Goal: Task Accomplishment & Management: Manage account settings

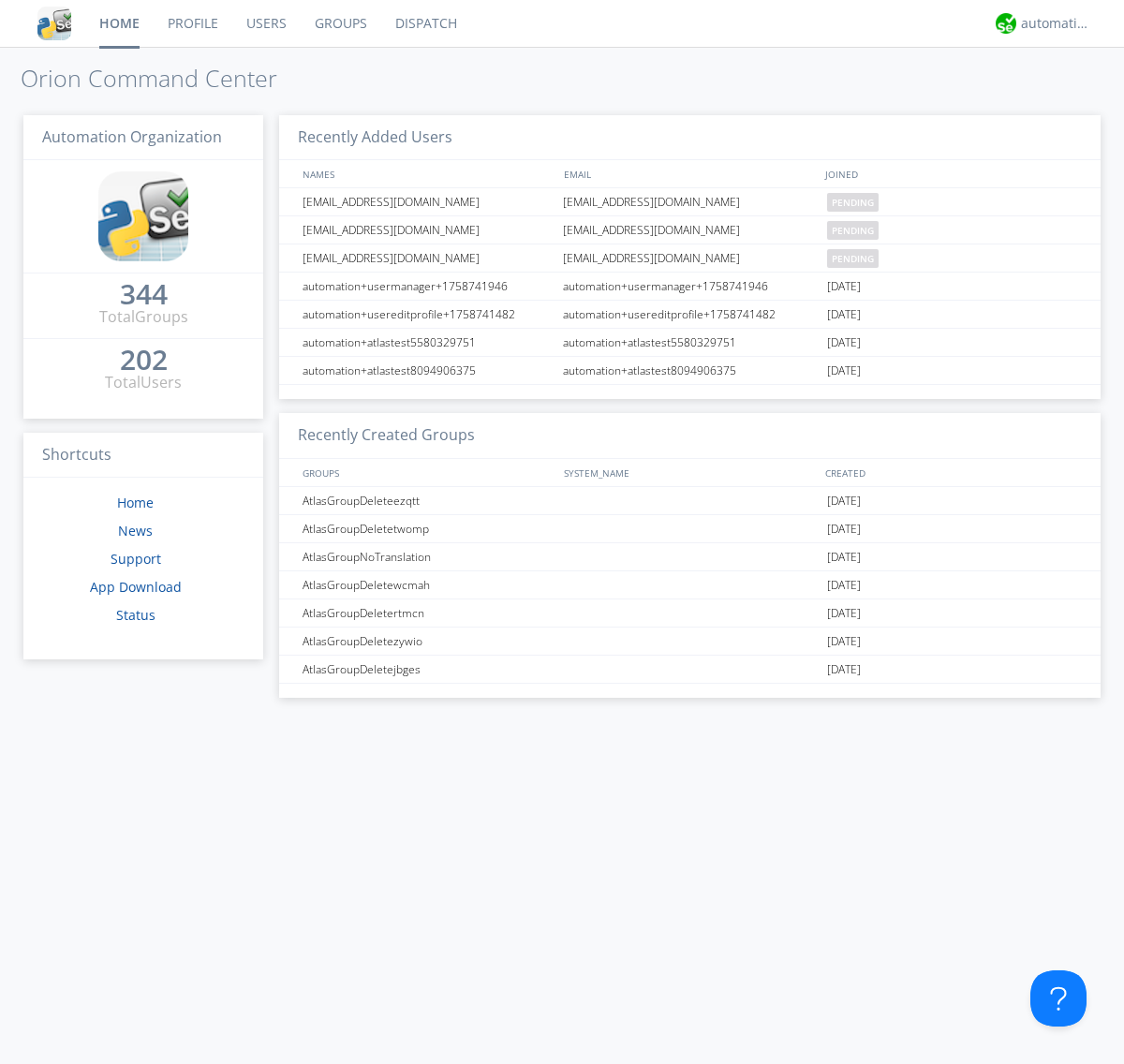
click at [265, 23] on link "Users" at bounding box center [267, 23] width 68 height 47
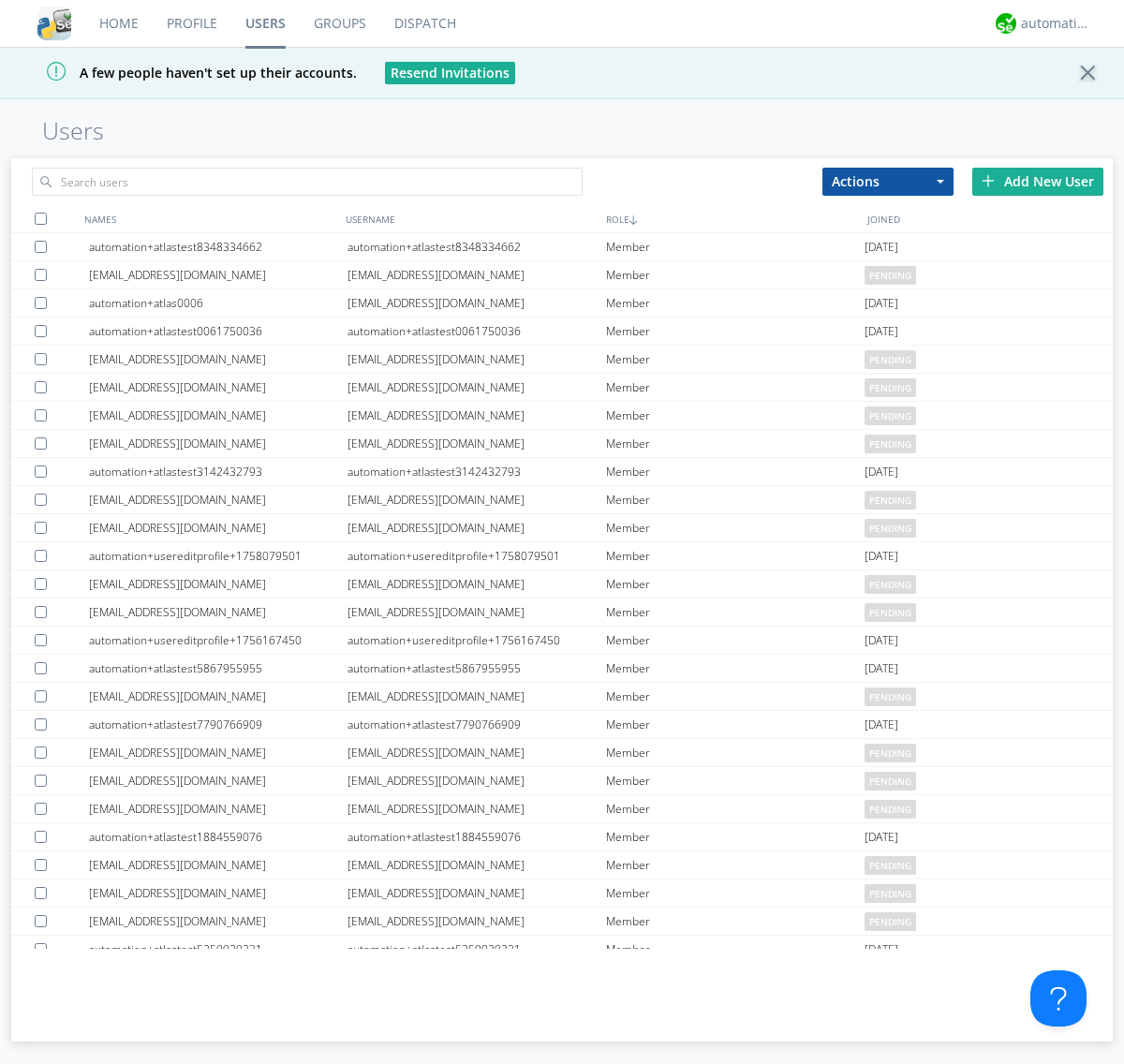
click at [1038, 181] on div "Add New User" at bounding box center [1038, 181] width 131 height 28
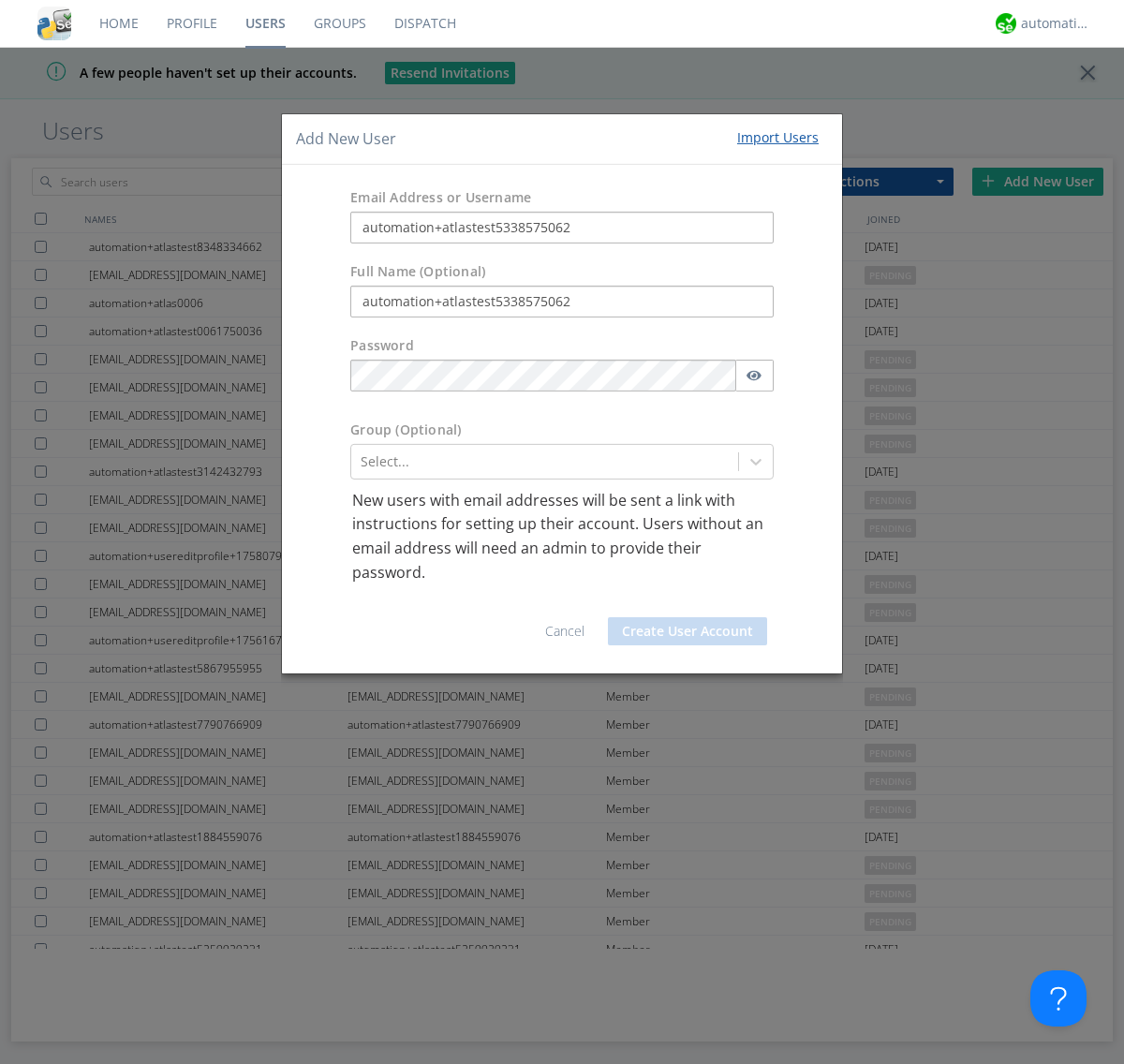
type input "automation+atlastest5338575062"
click at [688, 632] on button "Create User Account" at bounding box center [688, 631] width 159 height 28
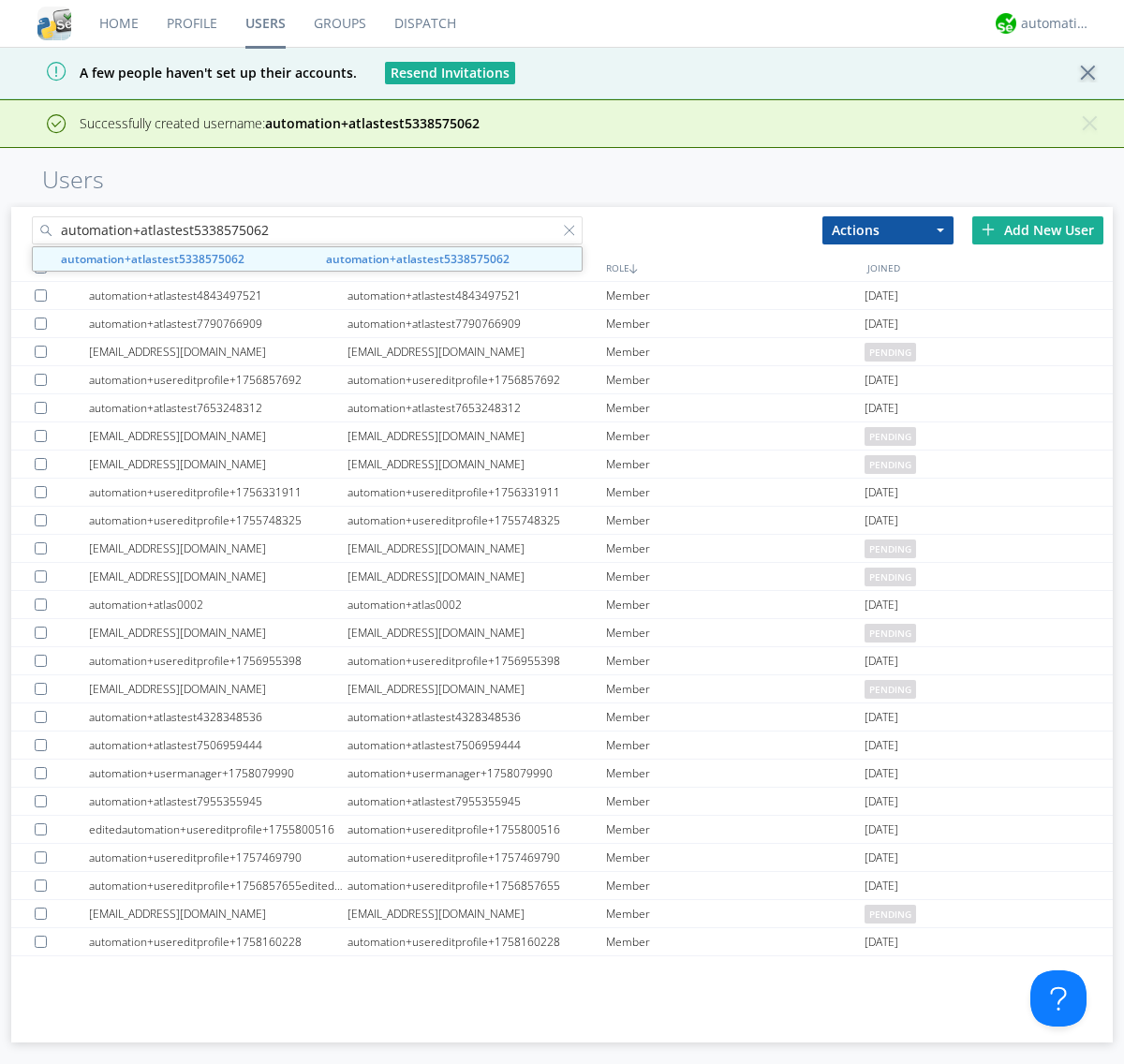
type input "automation+atlastest5338575062"
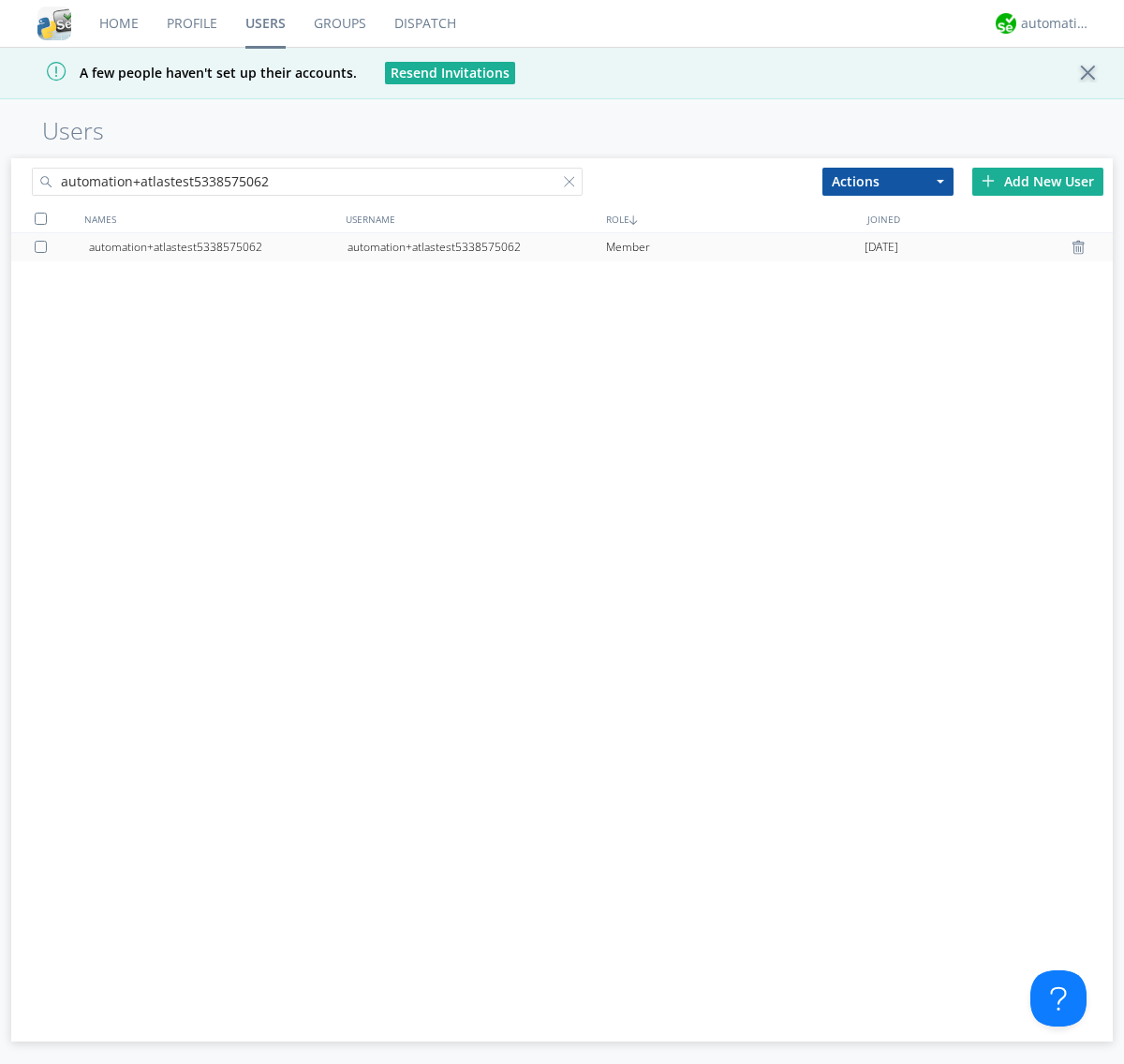
click at [44, 246] on div at bounding box center [43, 246] width 19 height 12
click at [888, 181] on button "Actions" at bounding box center [888, 181] width 131 height 28
click at [0, 0] on link "Edit Settings" at bounding box center [0, 0] width 0 height 0
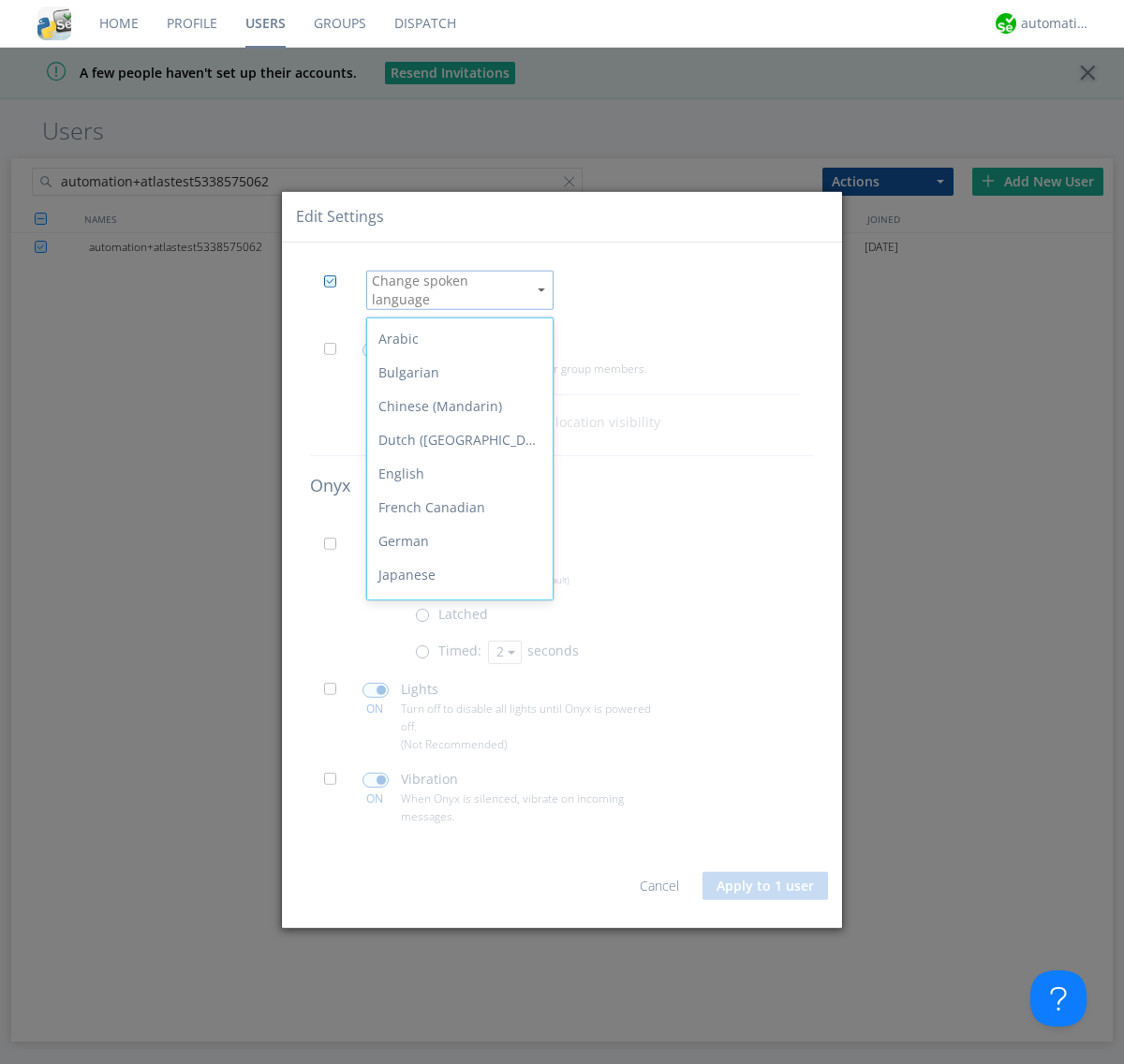
click at [455, 794] on div "Spanish" at bounding box center [460, 811] width 186 height 33
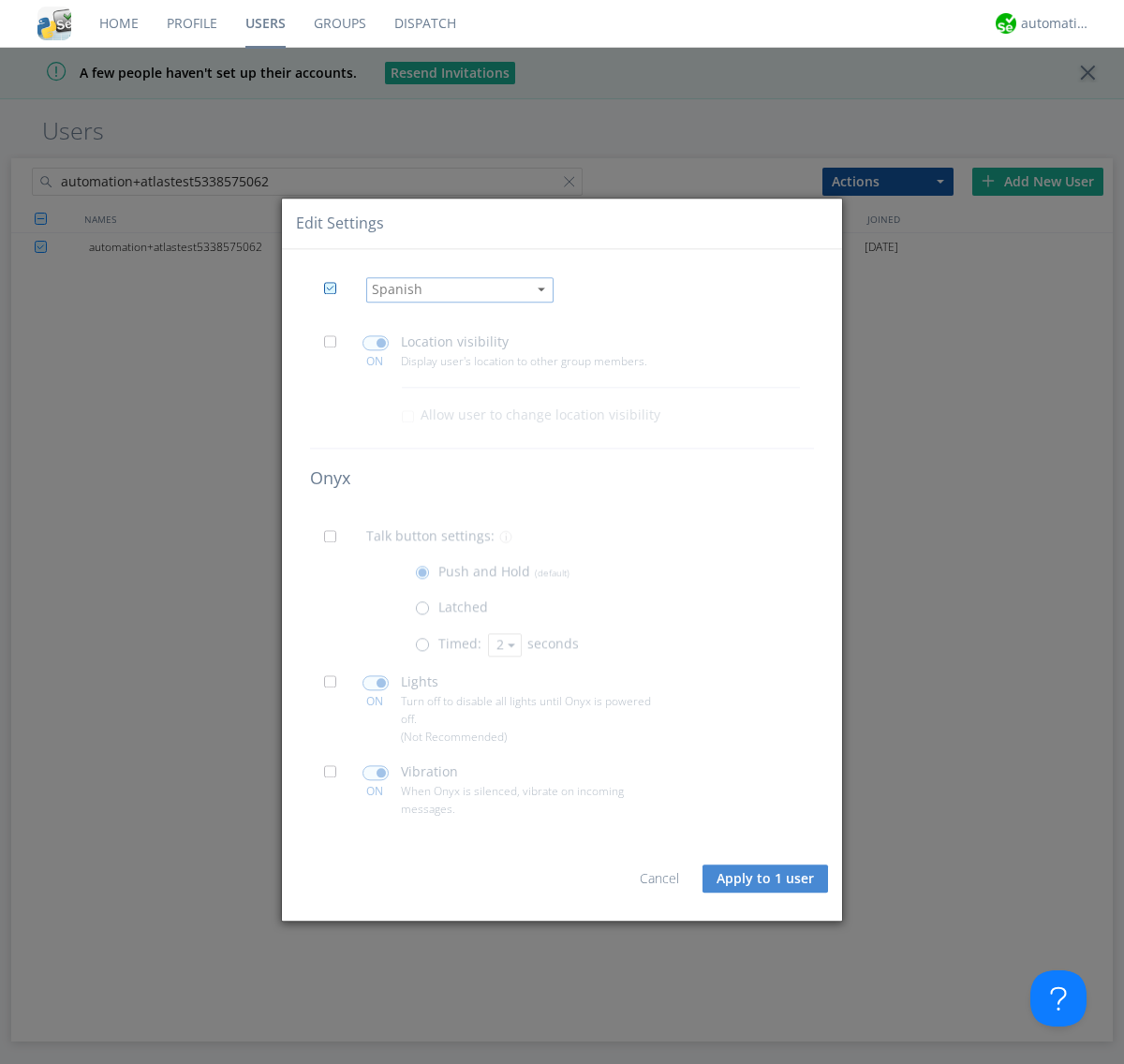
click at [766, 878] on button "Apply to 1 user" at bounding box center [765, 879] width 125 height 28
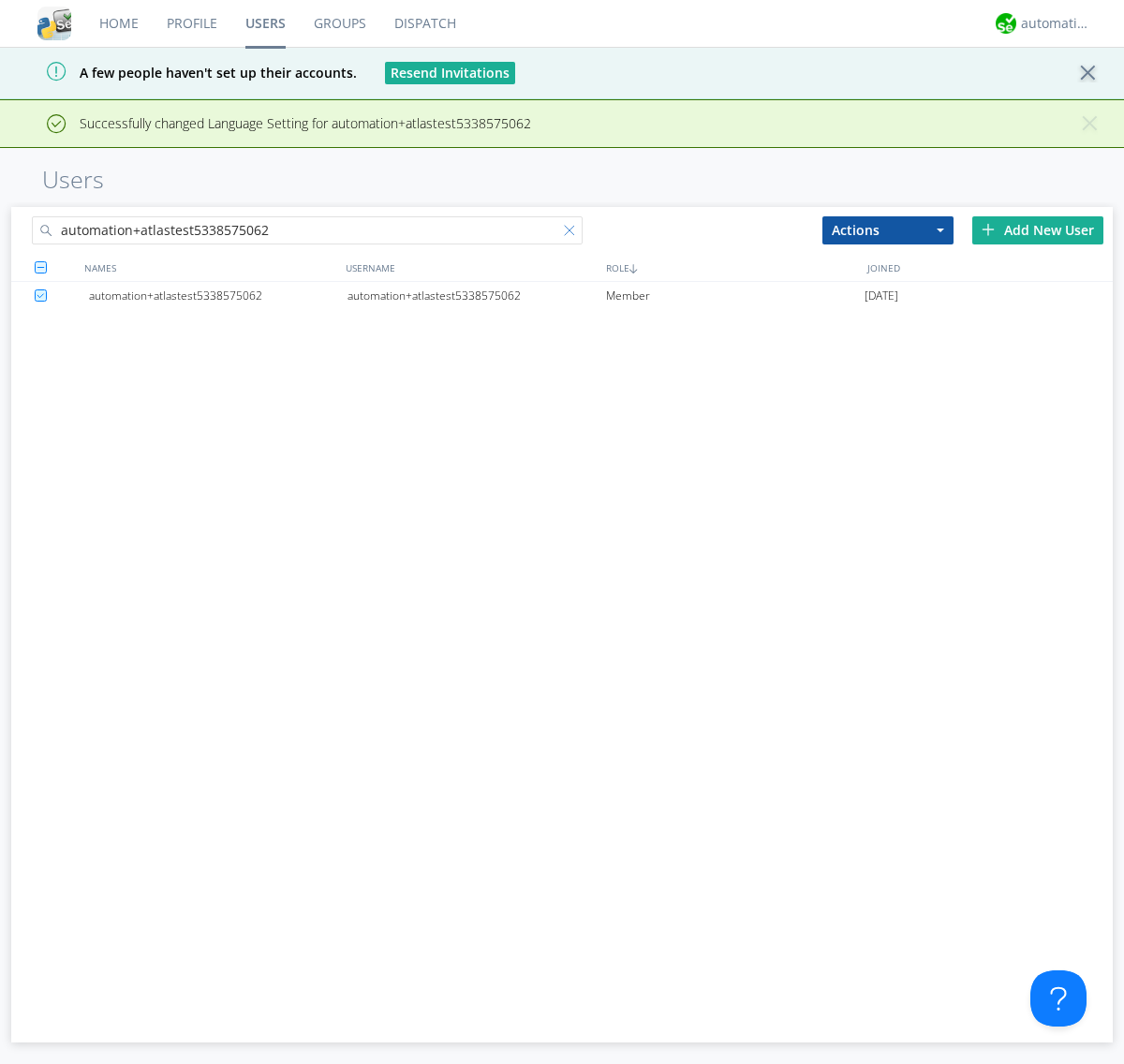
click at [573, 233] on div at bounding box center [573, 234] width 19 height 19
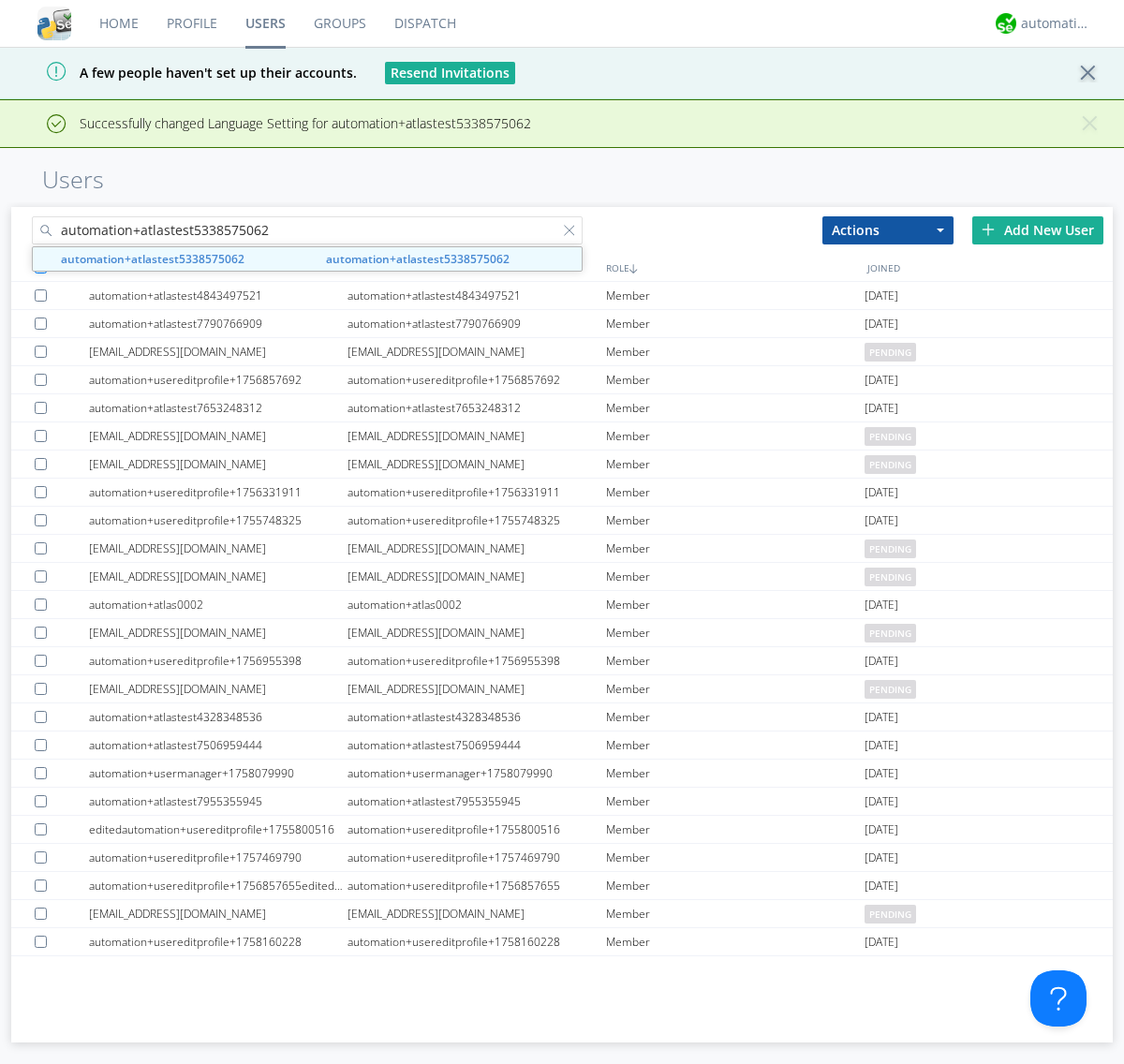
type input "automation+atlastest5338575062"
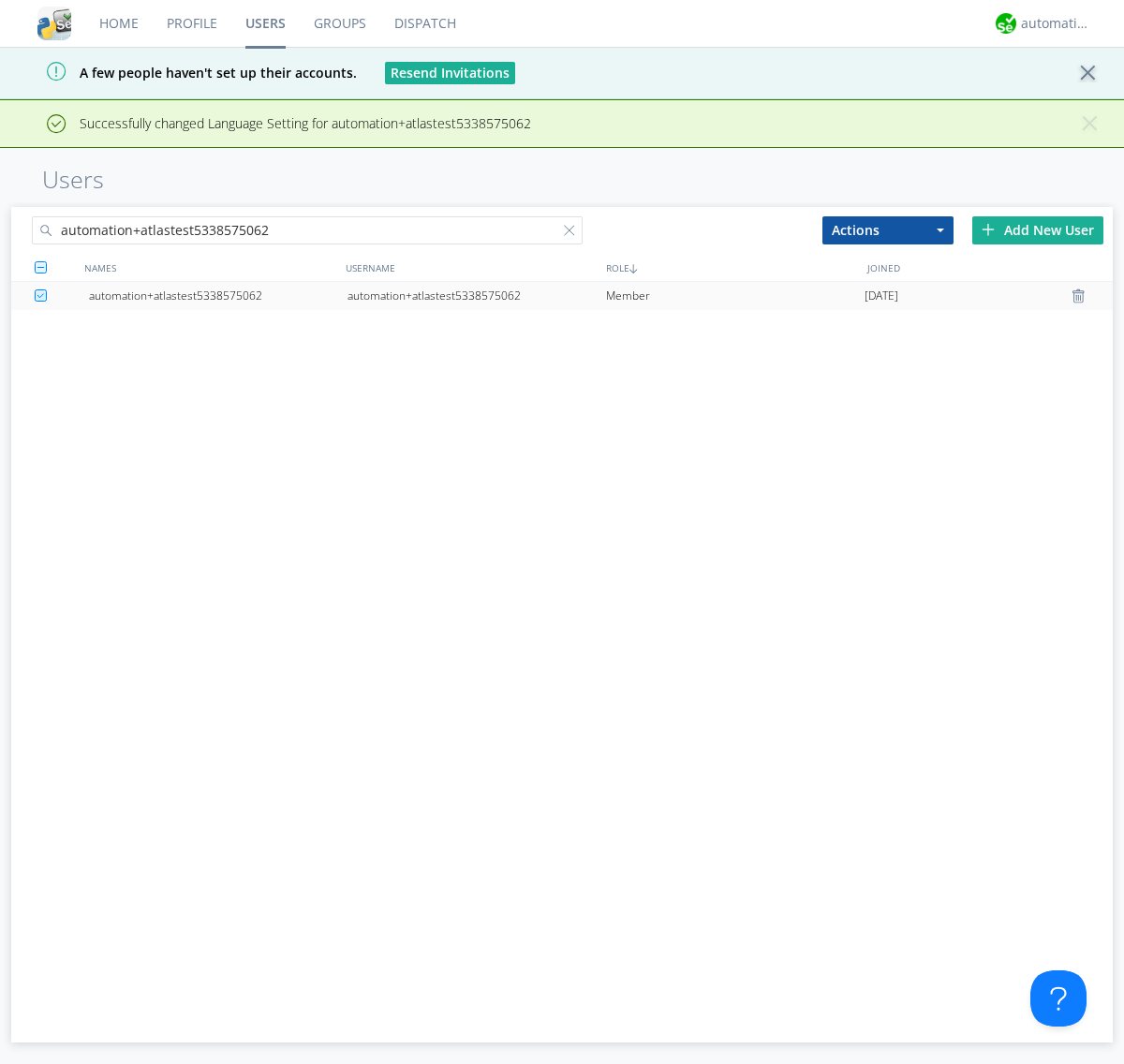
click at [476, 295] on div "automation+atlastest5338575062" at bounding box center [476, 295] width 258 height 28
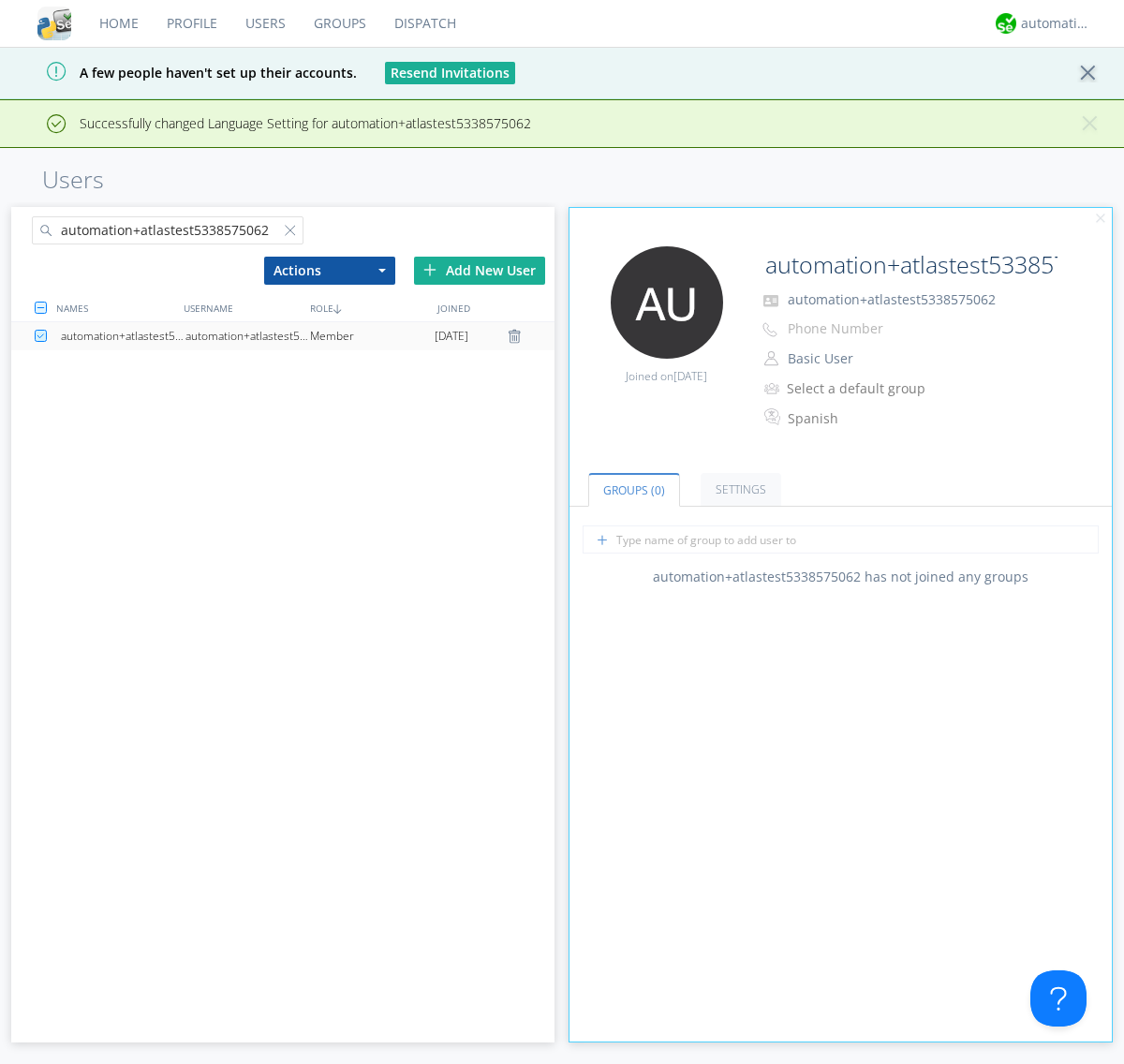
click at [739, 473] on link "Settings" at bounding box center [741, 490] width 80 height 33
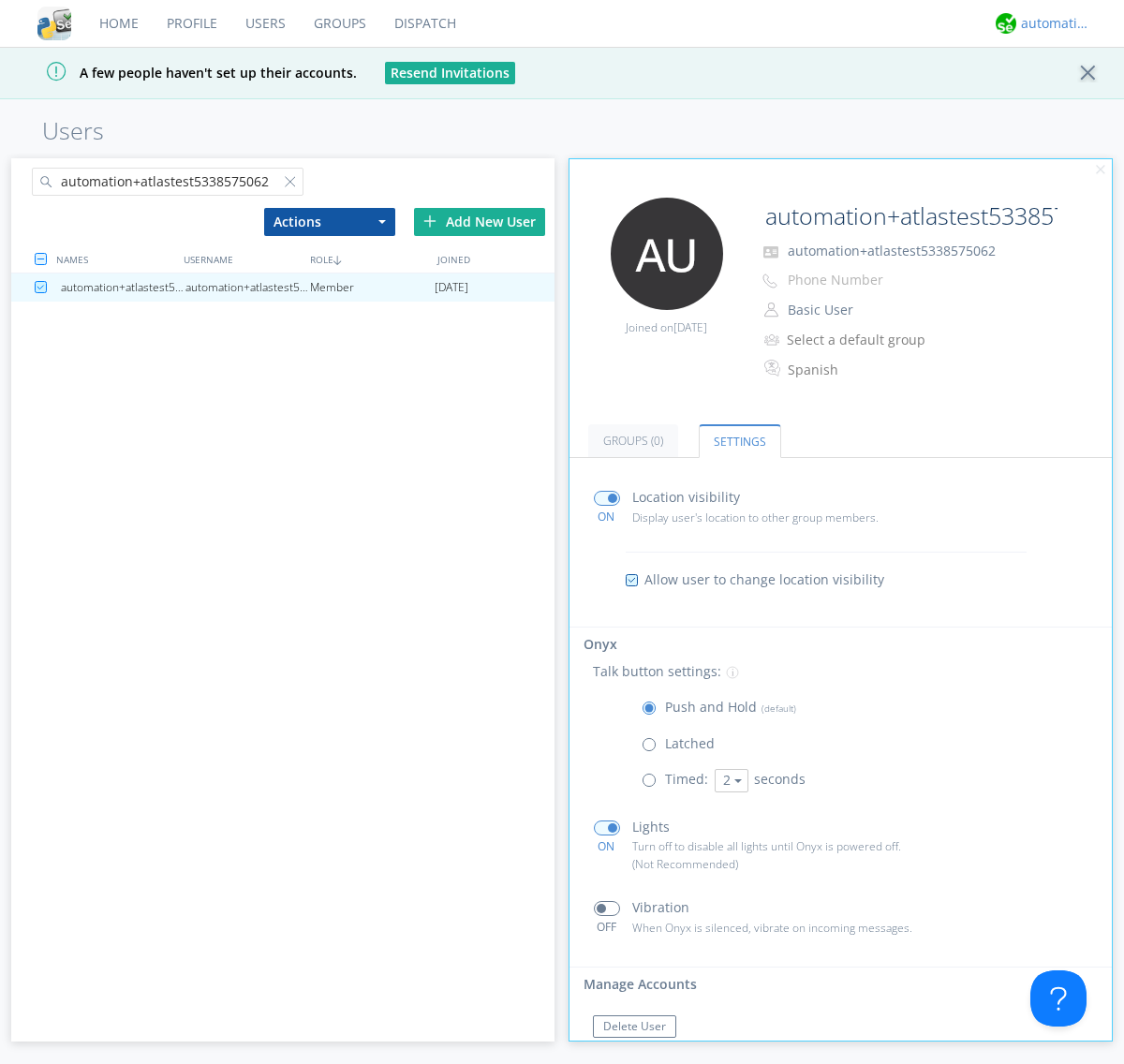
click at [1052, 23] on div "automation+atlas" at bounding box center [1057, 22] width 70 height 19
click at [1065, 99] on div "Log Out" at bounding box center [1065, 99] width 97 height 33
